Goal: Navigation & Orientation: Find specific page/section

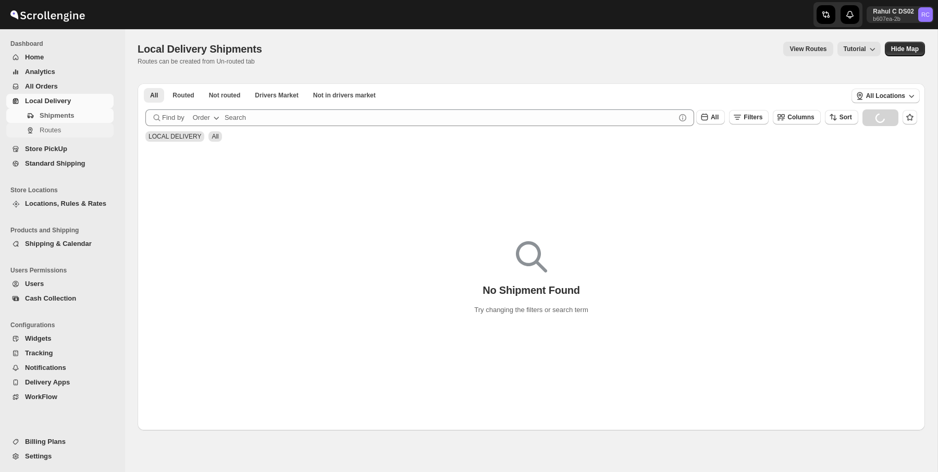
click at [54, 129] on span "Routes" at bounding box center [50, 130] width 21 height 8
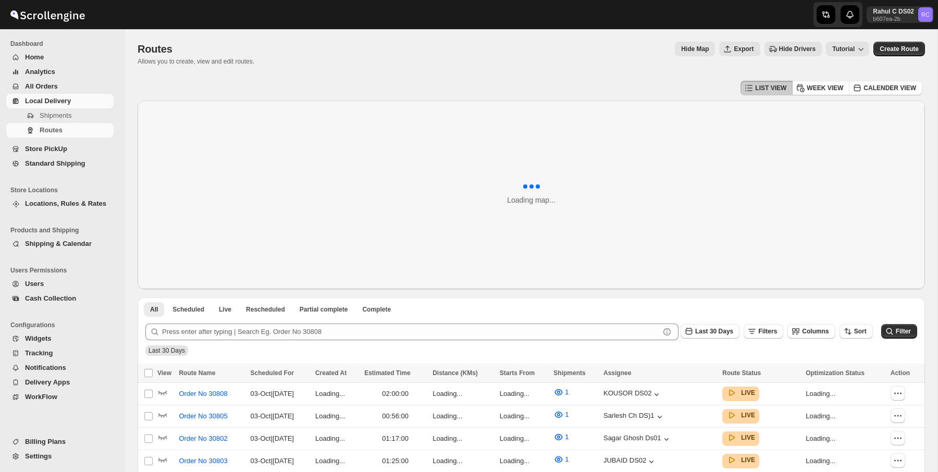
click at [366, 56] on div "Routes Allows you to create, view and edit routes. Hide Map Export Hide Drivers…" at bounding box center [531, 54] width 787 height 24
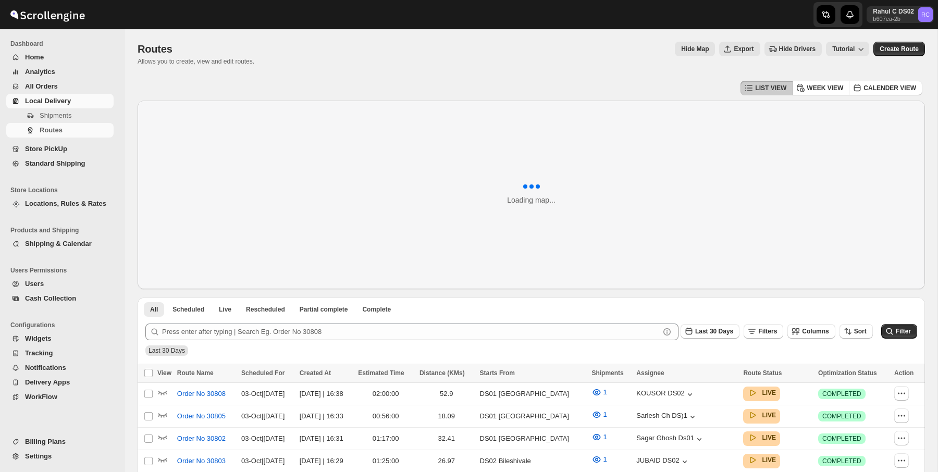
click at [366, 56] on div "Routes Allows you to create, view and edit routes. Hide Map Export Hide Drivers…" at bounding box center [531, 54] width 787 height 24
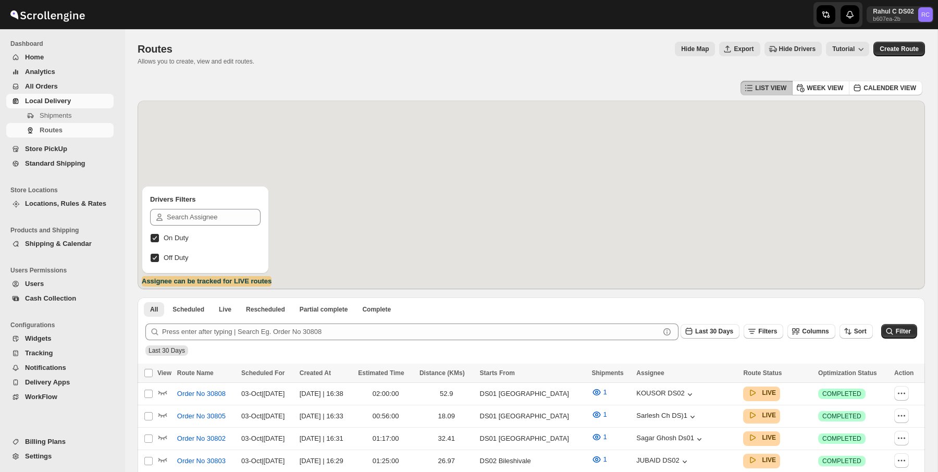
click at [366, 56] on div "Routes Allows you to create, view and edit routes. Hide Map Export Hide Drivers…" at bounding box center [531, 54] width 787 height 24
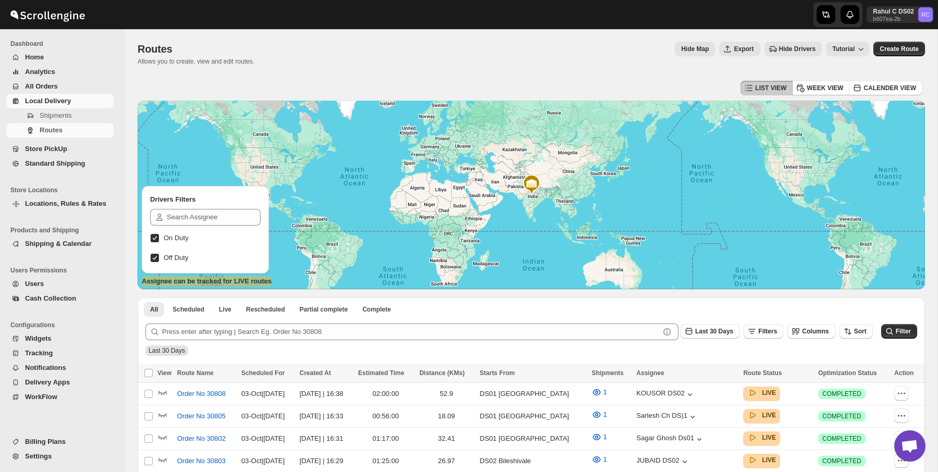
click at [226, 77] on div "Routes. This page is ready Routes Allows you to create, view and edit routes. H…" at bounding box center [531, 53] width 787 height 49
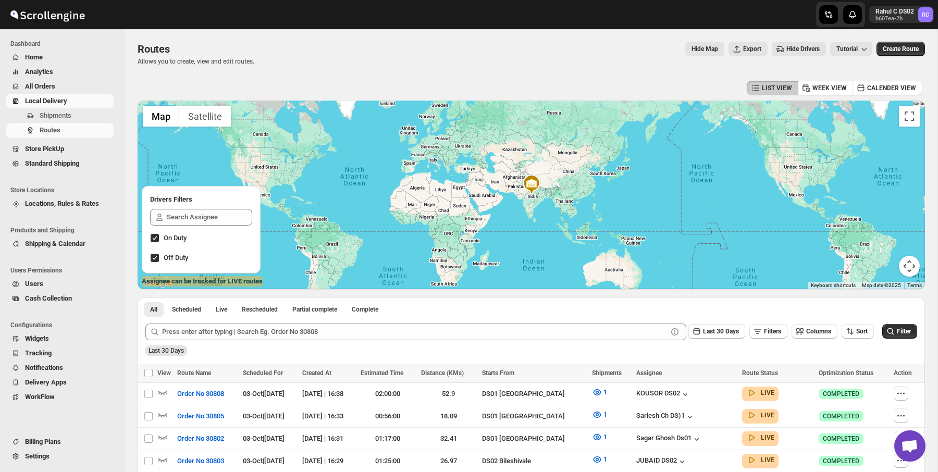
click at [226, 77] on div "Routes. This page is ready Routes Allows you to create, view and edit routes. H…" at bounding box center [531, 53] width 787 height 49
click at [267, 63] on div "Routes Allows you to create, view and edit routes. Hide Map Export Hide Drivers…" at bounding box center [531, 54] width 787 height 24
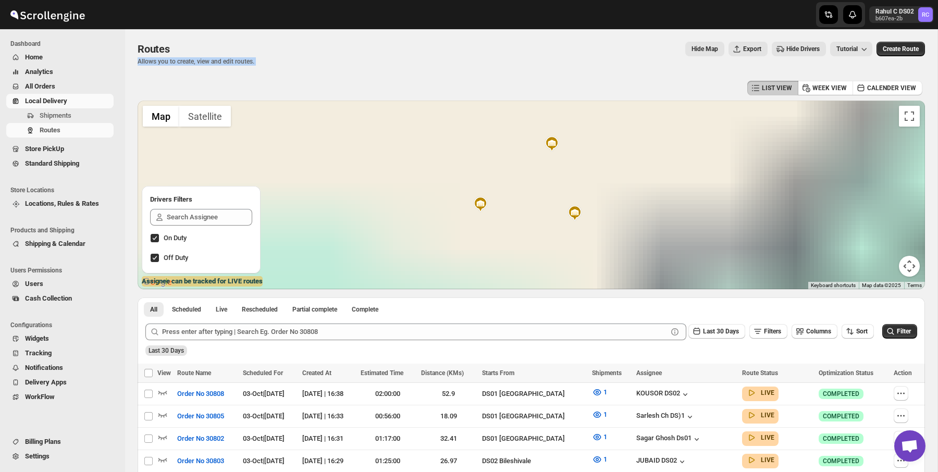
click at [267, 63] on div "Routes Allows you to create, view and edit routes. Hide Map Export Hide Drivers…" at bounding box center [531, 54] width 787 height 24
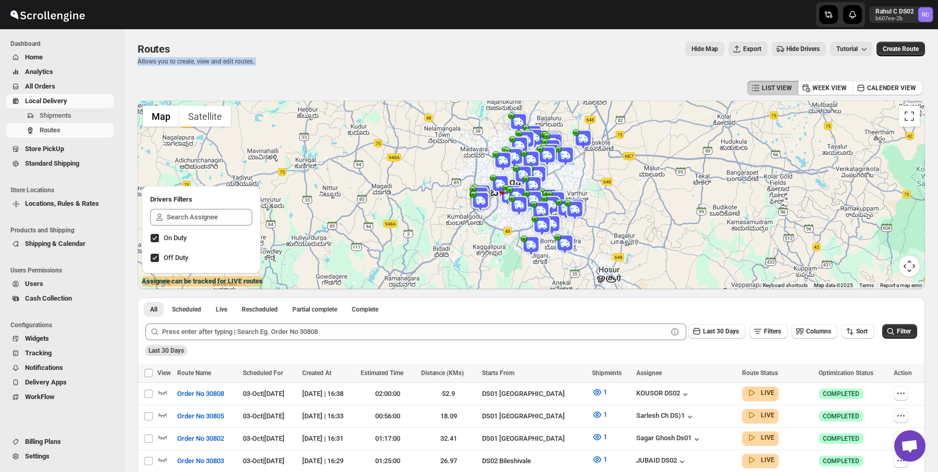
click at [561, 65] on div "Routes Allows you to create, view and edit routes. Hide Map Export Hide Drivers…" at bounding box center [531, 54] width 787 height 24
click at [304, 66] on div "Routes. This page is ready Routes Allows you to create, view and edit routes. H…" at bounding box center [531, 53] width 787 height 49
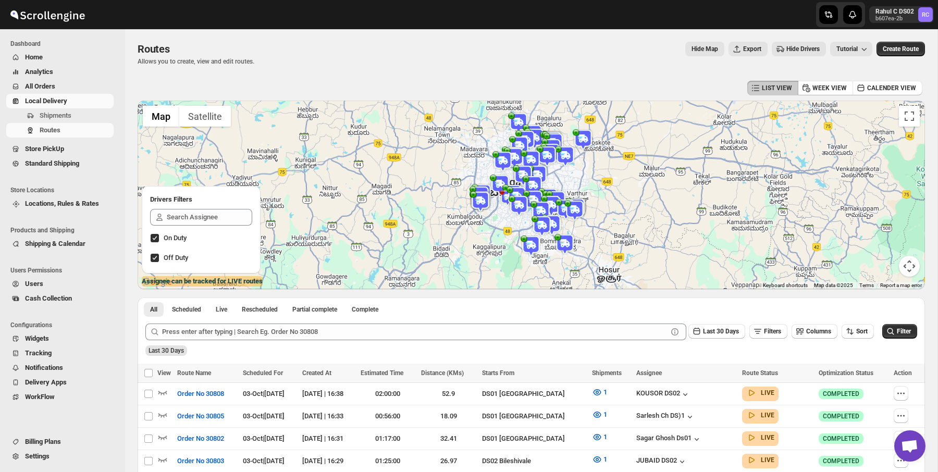
click at [304, 66] on div "Routes. This page is ready Routes Allows you to create, view and edit routes. H…" at bounding box center [531, 53] width 787 height 49
click at [254, 59] on p "Allows you to create, view and edit routes." at bounding box center [196, 61] width 117 height 8
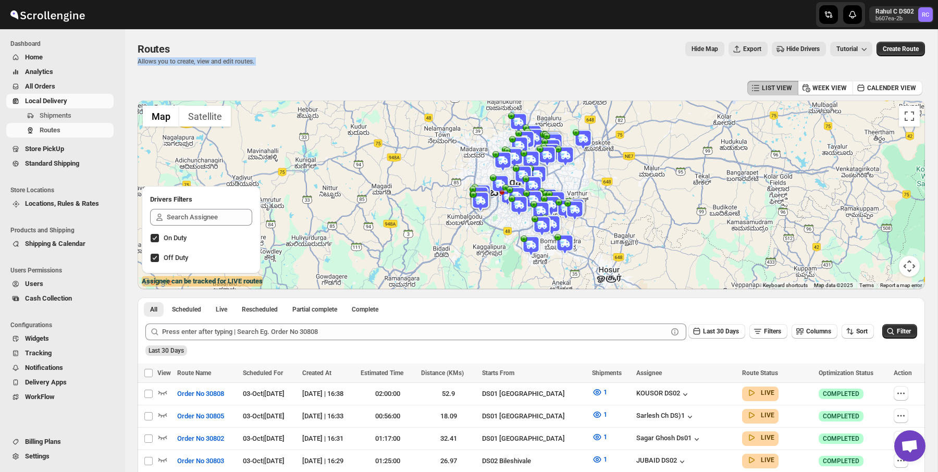
click at [254, 59] on p "Allows you to create, view and edit routes." at bounding box center [196, 61] width 117 height 8
click at [197, 38] on div "Routes. This page is ready Routes Allows you to create, view and edit routes. H…" at bounding box center [531, 53] width 787 height 49
click at [230, 58] on p "Allows you to create, view and edit routes." at bounding box center [196, 61] width 117 height 8
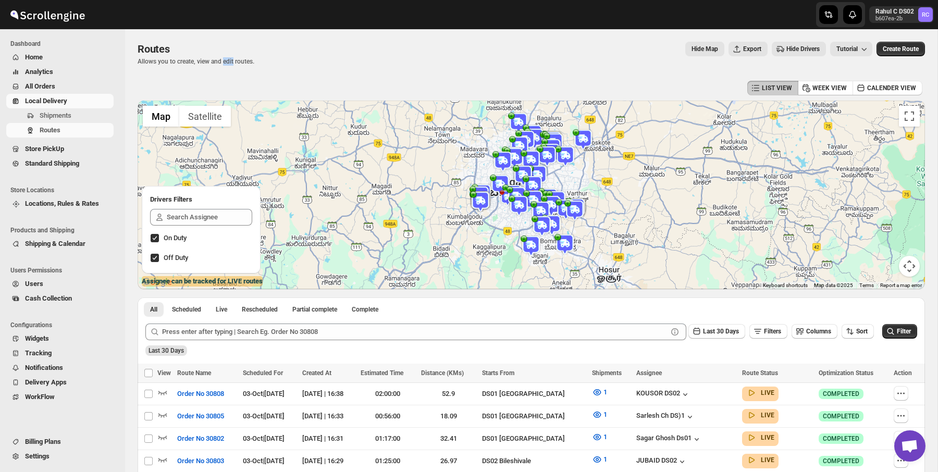
click at [230, 58] on p "Allows you to create, view and edit routes." at bounding box center [196, 61] width 117 height 8
click at [183, 48] on div "Routes" at bounding box center [196, 49] width 117 height 15
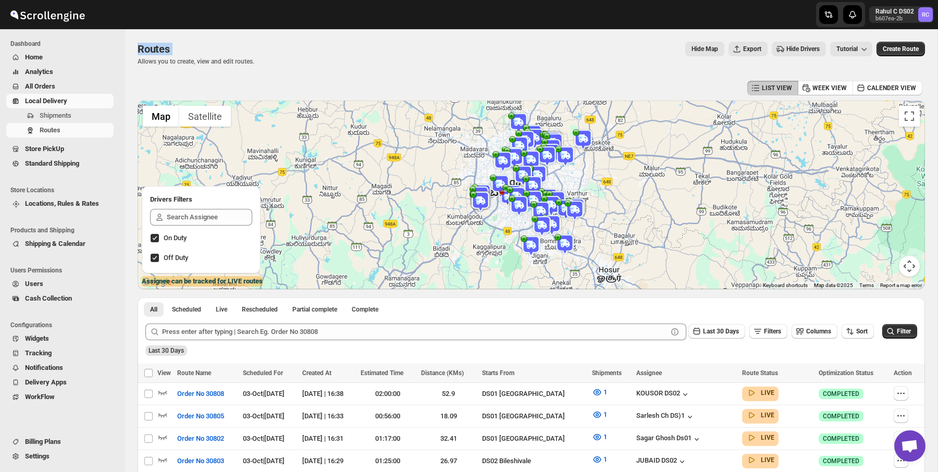
click at [195, 56] on div "Routes Allows you to create, view and edit routes." at bounding box center [196, 54] width 117 height 24
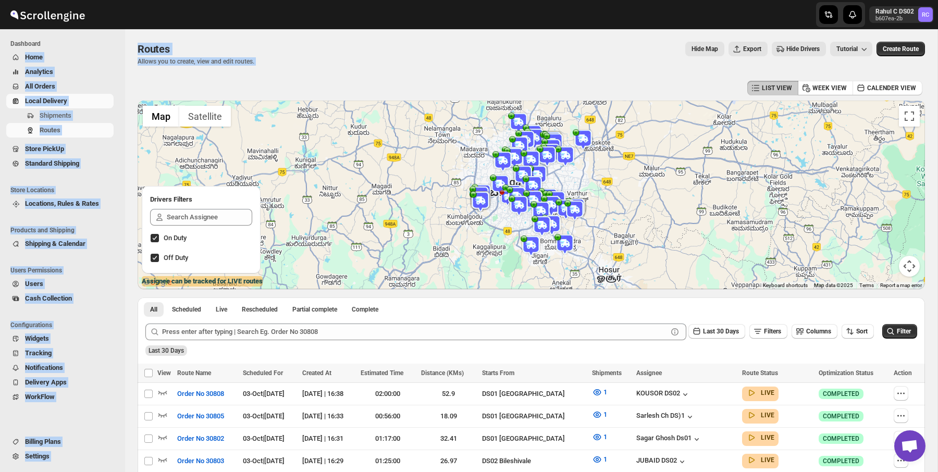
drag, startPoint x: 310, startPoint y: 68, endPoint x: 85, endPoint y: 40, distance: 226.3
click at [209, 58] on p "Allows you to create, view and edit routes." at bounding box center [196, 61] width 117 height 8
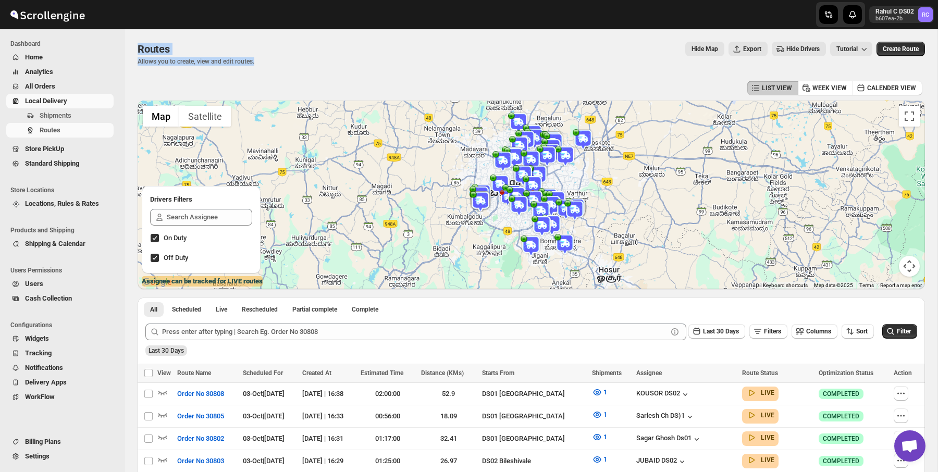
drag, startPoint x: 268, startPoint y: 69, endPoint x: 143, endPoint y: 32, distance: 130.6
click at [143, 32] on div "Routes. This page is ready Routes Allows you to create, view and edit routes. H…" at bounding box center [531, 53] width 787 height 49
click at [280, 72] on div "Routes. This page is ready Routes Allows you to create, view and edit routes. H…" at bounding box center [531, 53] width 787 height 49
drag, startPoint x: 280, startPoint y: 72, endPoint x: 157, endPoint y: -8, distance: 146.4
click at [157, 0] on html "Skip to content Rahul C DS02 b607ea-2b RC Dashboard Home Analytics All Orders L…" at bounding box center [469, 236] width 938 height 472
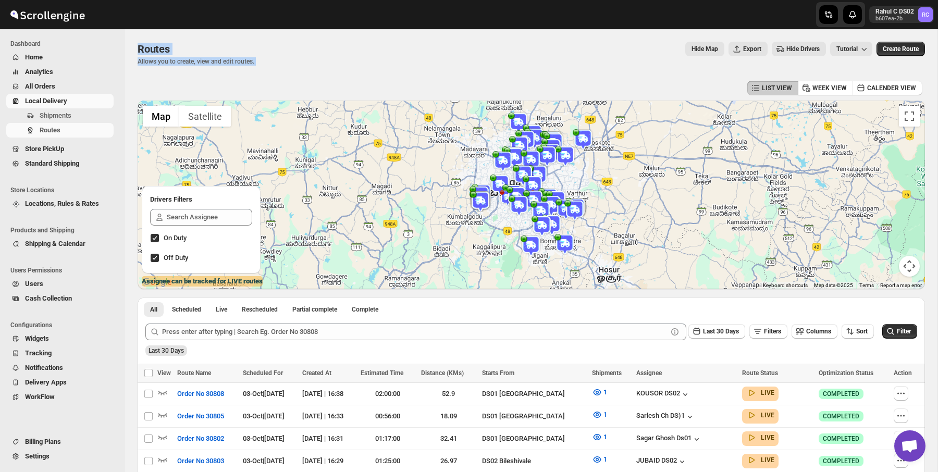
click at [320, 91] on div "LIST VIEW WEEK VIEW CALENDER VIEW" at bounding box center [531, 88] width 787 height 20
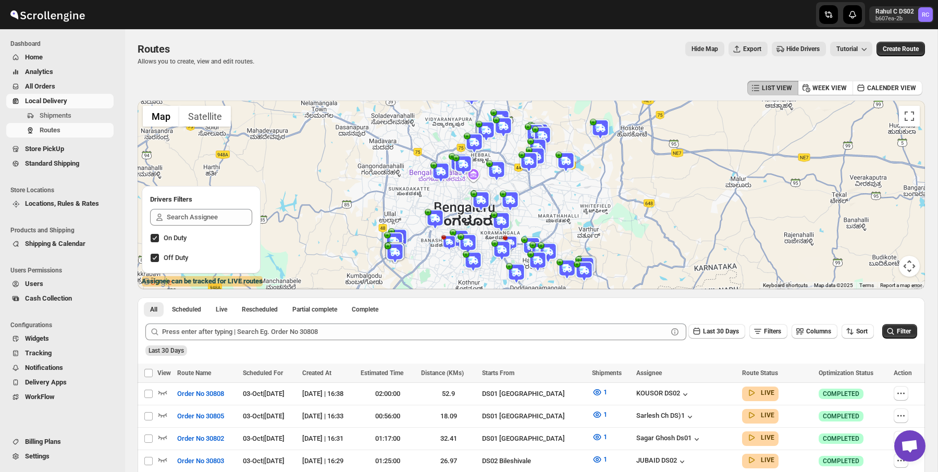
click at [290, 64] on div "Routes Allows you to create, view and edit routes. Hide Map Export Hide Drivers…" at bounding box center [531, 54] width 787 height 24
click at [270, 56] on div "Routes Allows you to create, view and edit routes. Hide Map Export Hide Drivers…" at bounding box center [531, 54] width 787 height 24
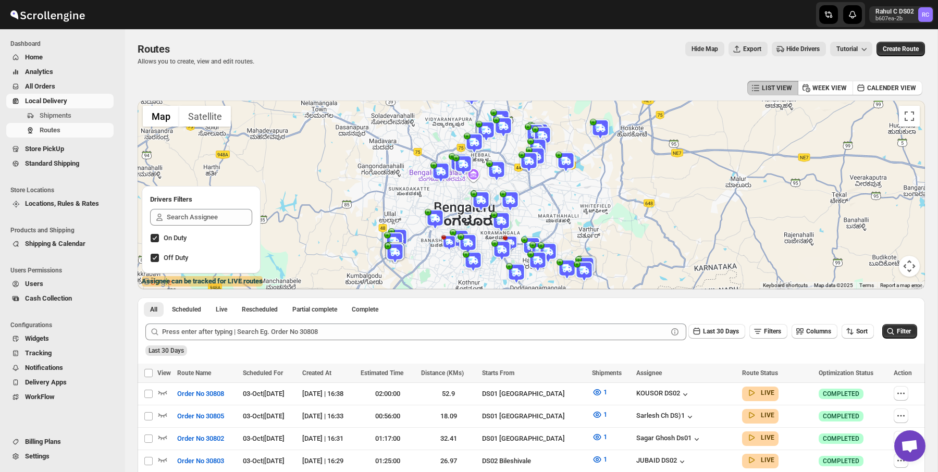
click at [270, 56] on div "Routes Allows you to create, view and edit routes. Hide Map Export Hide Drivers…" at bounding box center [531, 54] width 787 height 24
